Goal: Check status: Check status

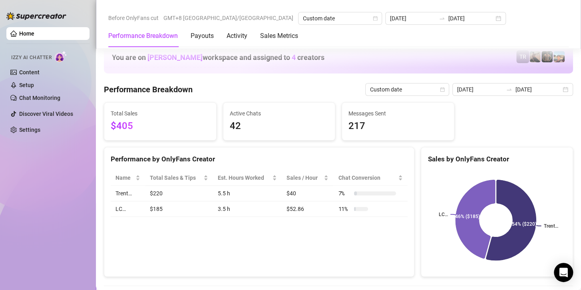
scroll to position [1039, 0]
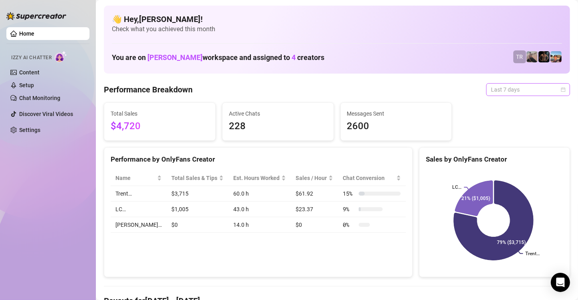
click at [522, 90] on span "Last 7 days" at bounding box center [528, 90] width 74 height 12
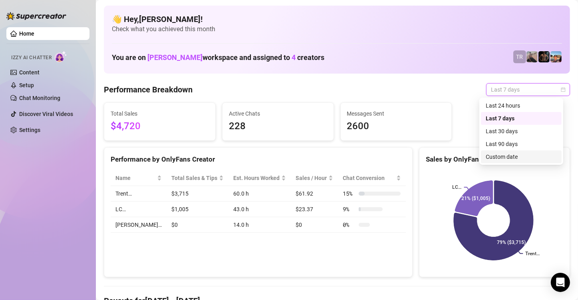
click at [505, 164] on div "Last 90 days Custom date Last 24 hours Last 7 days Last 30 days Last 90 days Cu…" at bounding box center [521, 130] width 84 height 67
click at [507, 161] on div "Custom date" at bounding box center [521, 156] width 81 height 13
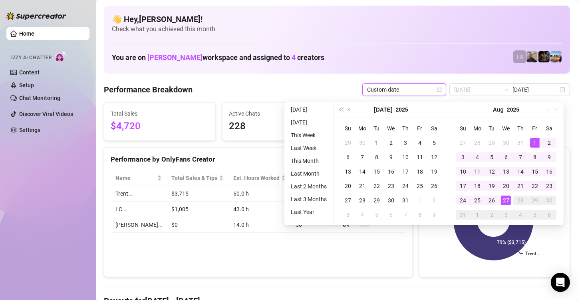
type input "2025-08-01"
click at [530, 144] on div "1" at bounding box center [535, 143] width 10 height 10
type input "[DATE]"
click at [501, 200] on div "27" at bounding box center [506, 200] width 10 height 10
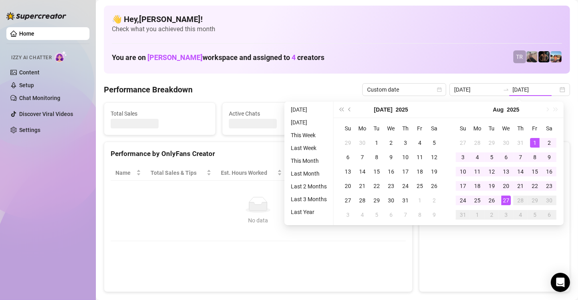
type input "2025-08-01"
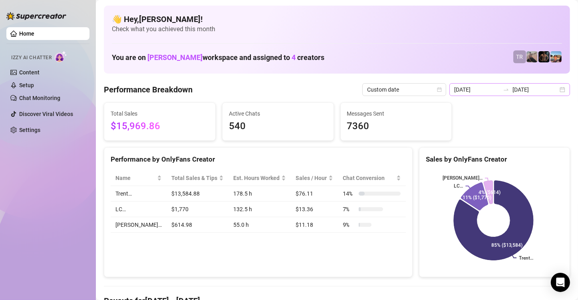
click at [509, 87] on div at bounding box center [506, 89] width 13 height 6
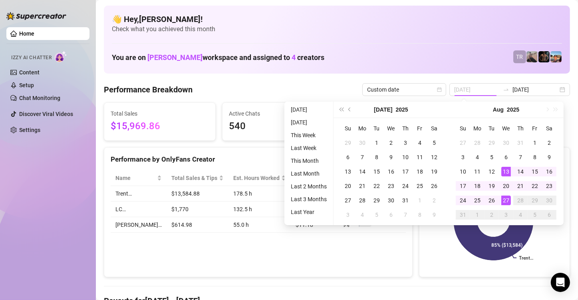
click at [503, 196] on div "27" at bounding box center [506, 200] width 10 height 10
type input "[DATE]"
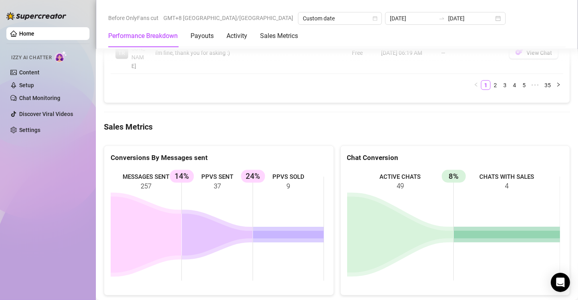
scroll to position [1288, 0]
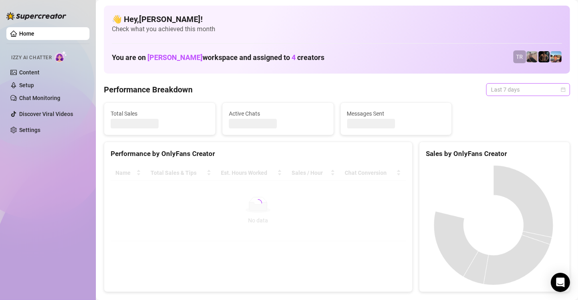
click at [513, 91] on span "Last 7 days" at bounding box center [528, 90] width 74 height 12
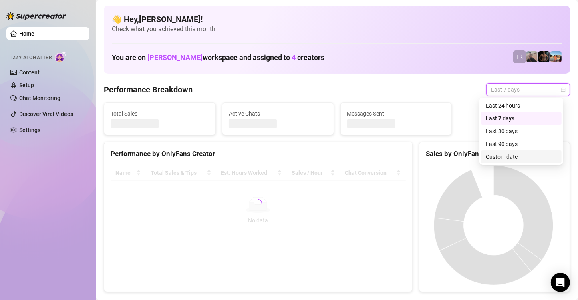
click at [505, 153] on div "Custom date" at bounding box center [521, 156] width 71 height 9
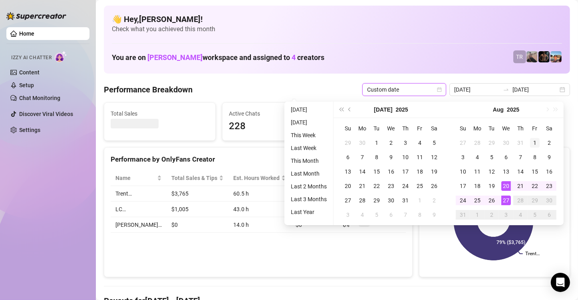
click at [537, 139] on div "1" at bounding box center [535, 143] width 10 height 10
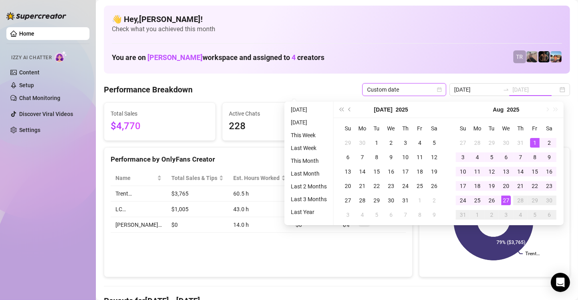
click at [508, 201] on div "27" at bounding box center [506, 200] width 10 height 10
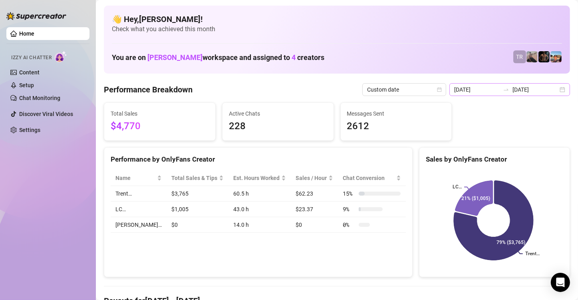
click at [505, 88] on icon "swap-right" at bounding box center [506, 89] width 6 height 6
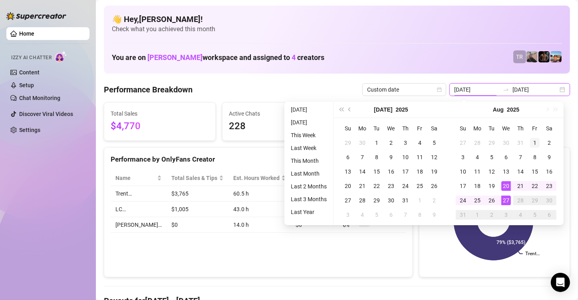
type input "[DATE]"
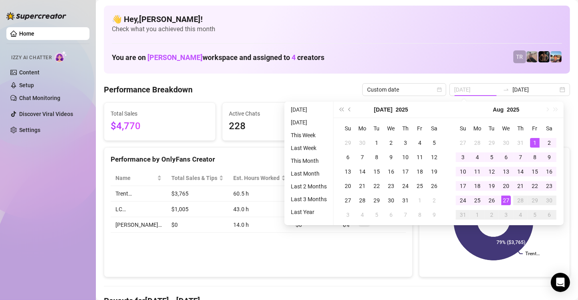
click at [537, 140] on div "1" at bounding box center [535, 143] width 10 height 10
type input "[DATE]"
click at [504, 200] on div "27" at bounding box center [506, 200] width 10 height 10
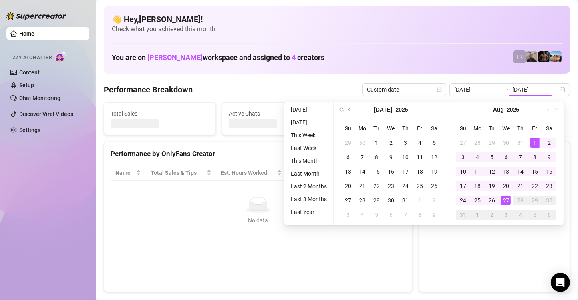
type input "[DATE]"
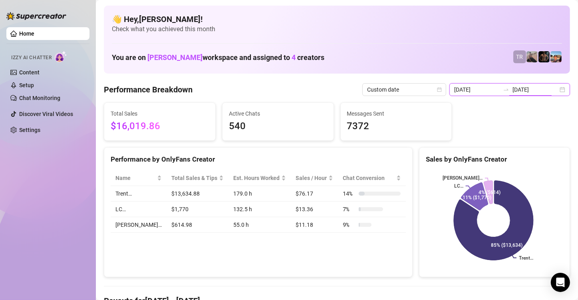
click at [518, 88] on input "[DATE]" at bounding box center [536, 89] width 46 height 9
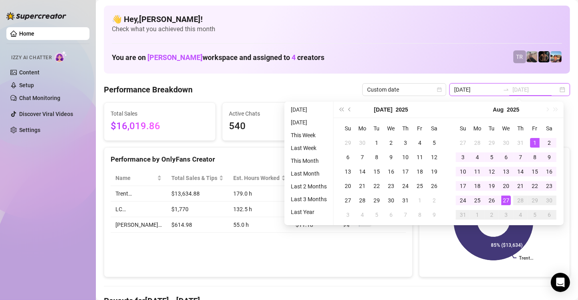
type input "[DATE]"
click at [507, 202] on div "27" at bounding box center [506, 200] width 10 height 10
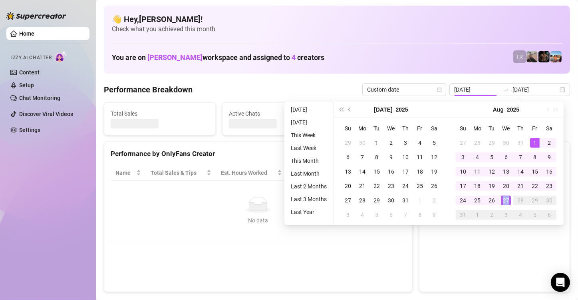
type input "[DATE]"
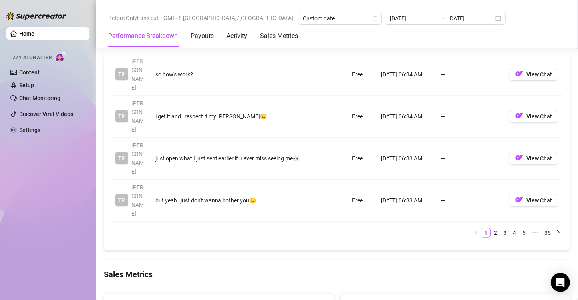
scroll to position [1039, 0]
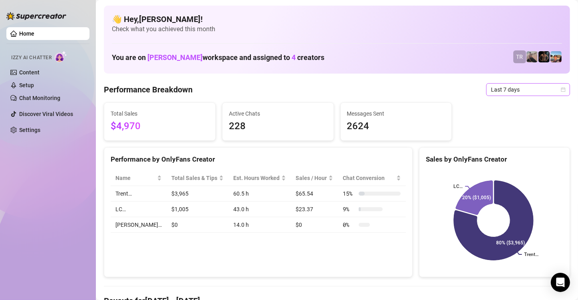
click at [545, 88] on span "Last 7 days" at bounding box center [528, 90] width 74 height 12
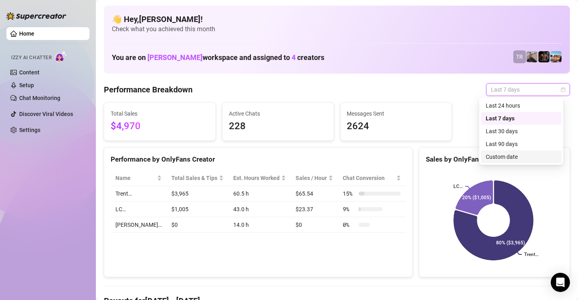
click at [493, 161] on div "Custom date" at bounding box center [521, 156] width 81 height 13
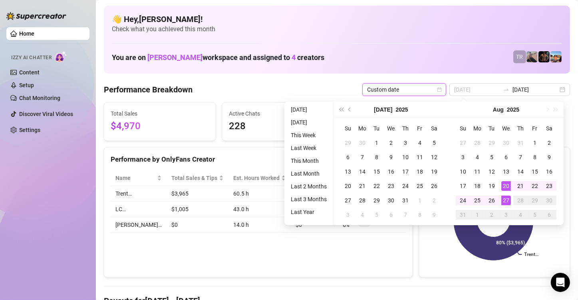
type input "[DATE]"
click at [505, 201] on div "27" at bounding box center [506, 200] width 10 height 10
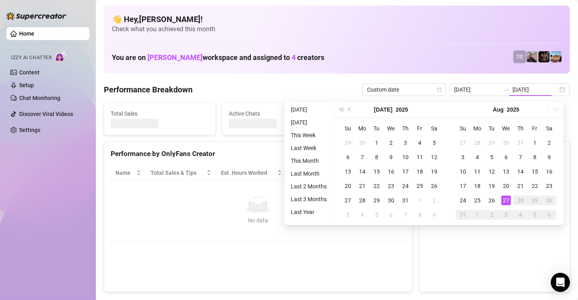
type input "[DATE]"
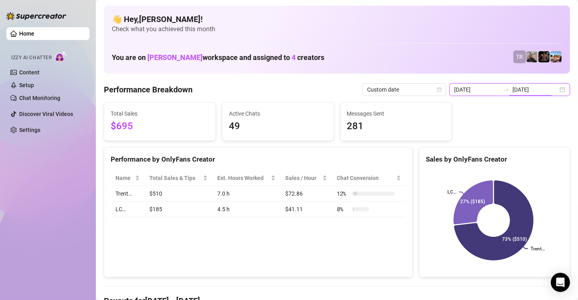
click at [536, 87] on input "[DATE]" at bounding box center [536, 89] width 46 height 9
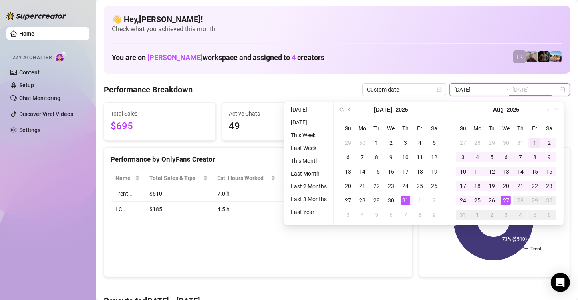
type input "[DATE]"
click at [534, 141] on div "1" at bounding box center [535, 143] width 10 height 10
type input "[DATE]"
click at [505, 202] on div "27" at bounding box center [506, 200] width 10 height 10
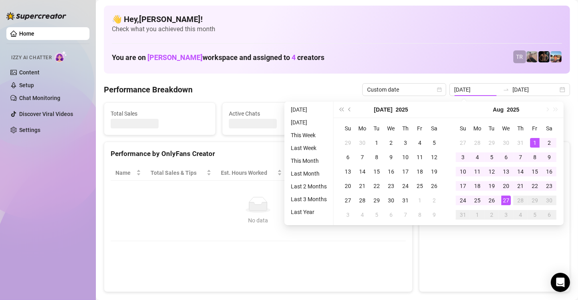
type input "[DATE]"
